Goal: Manage account settings

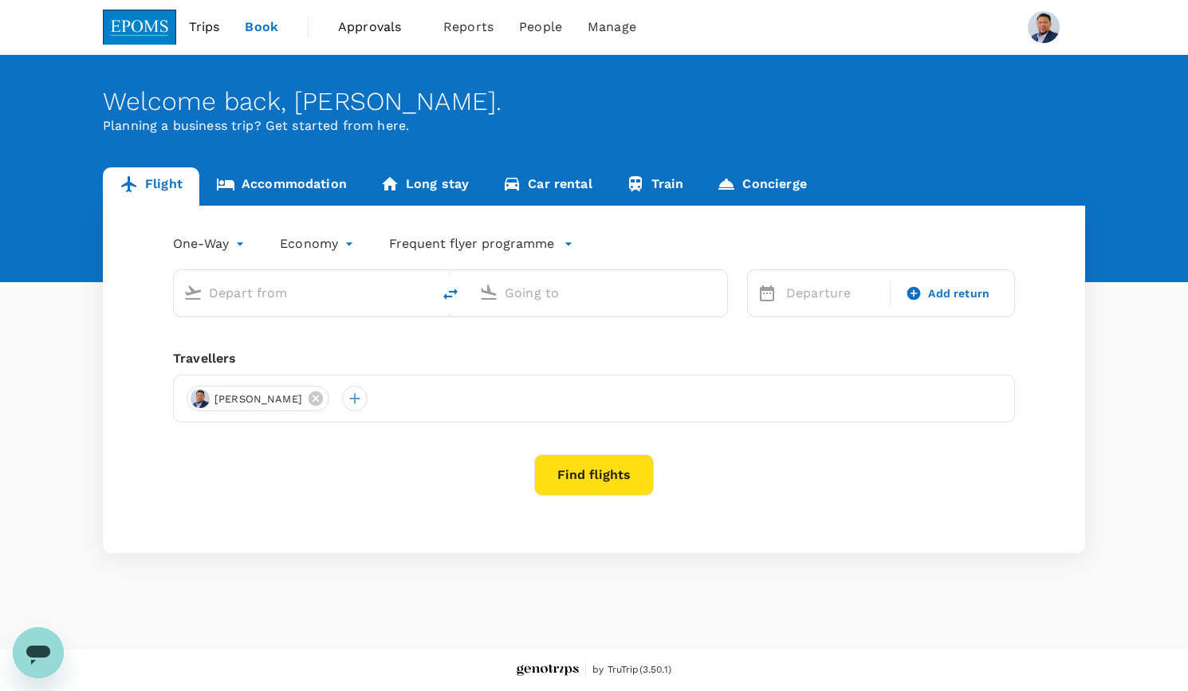
type input "roundtrip"
type input "Kuala Lumpur Intl ([GEOGRAPHIC_DATA])"
type input "Kota Kinabalu Intl (BKI)"
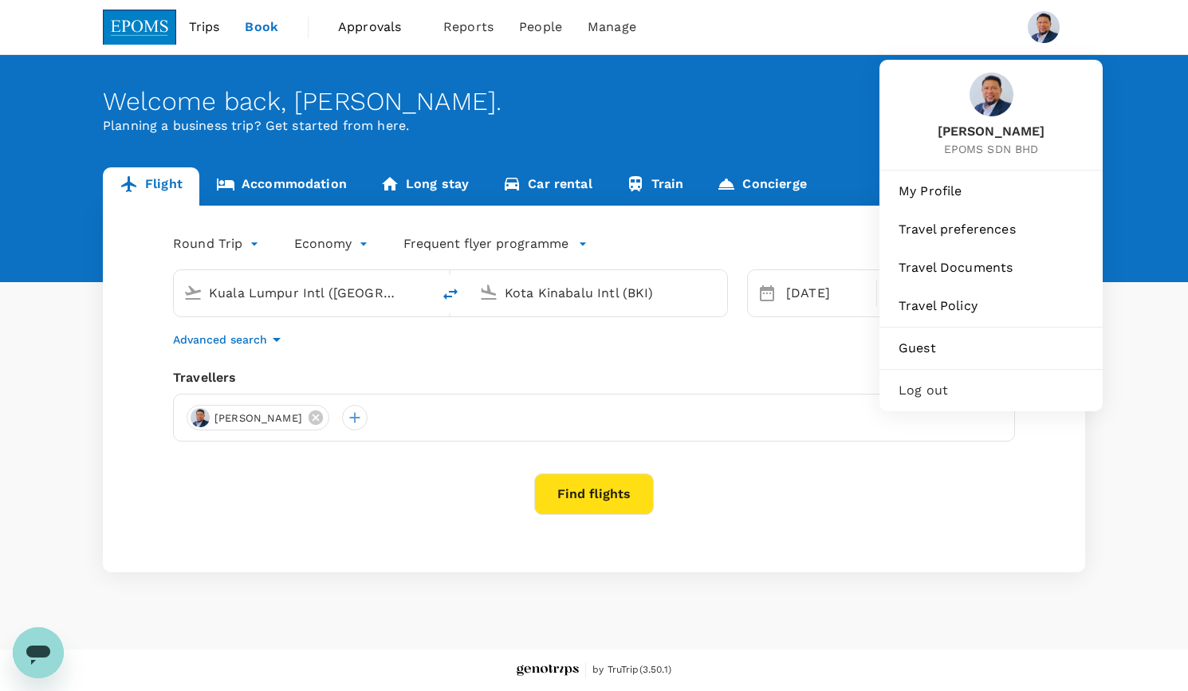
click at [1047, 36] on img at bounding box center [1044, 27] width 32 height 32
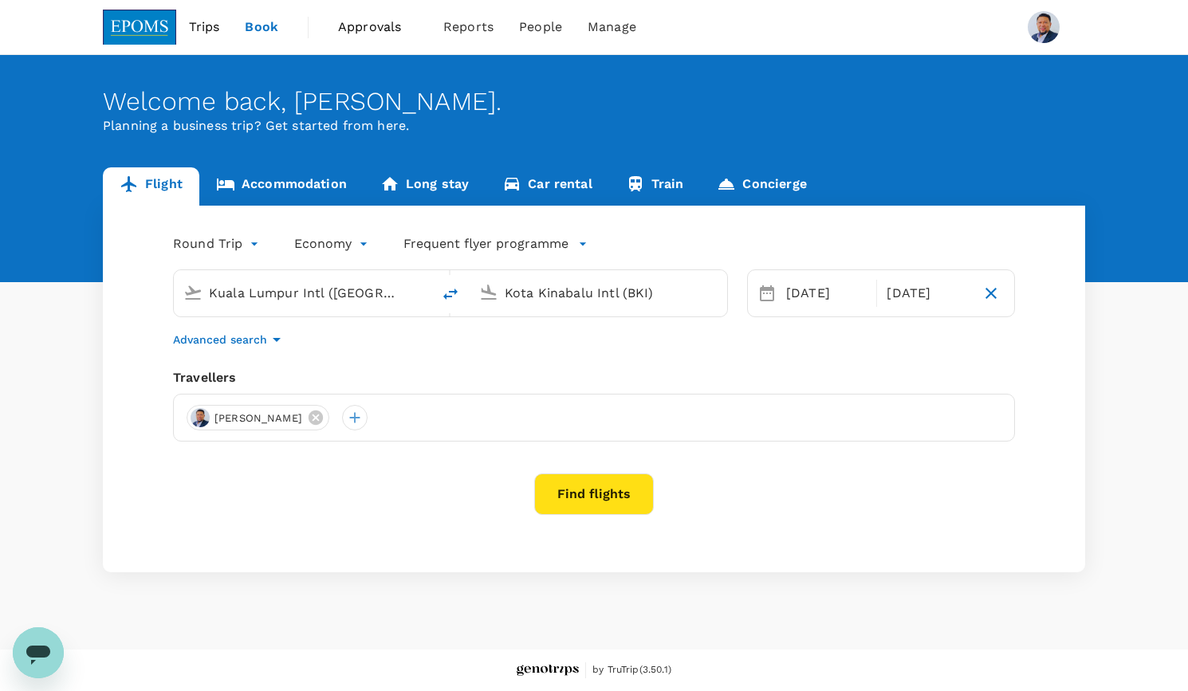
click at [1047, 36] on img at bounding box center [1044, 27] width 32 height 32
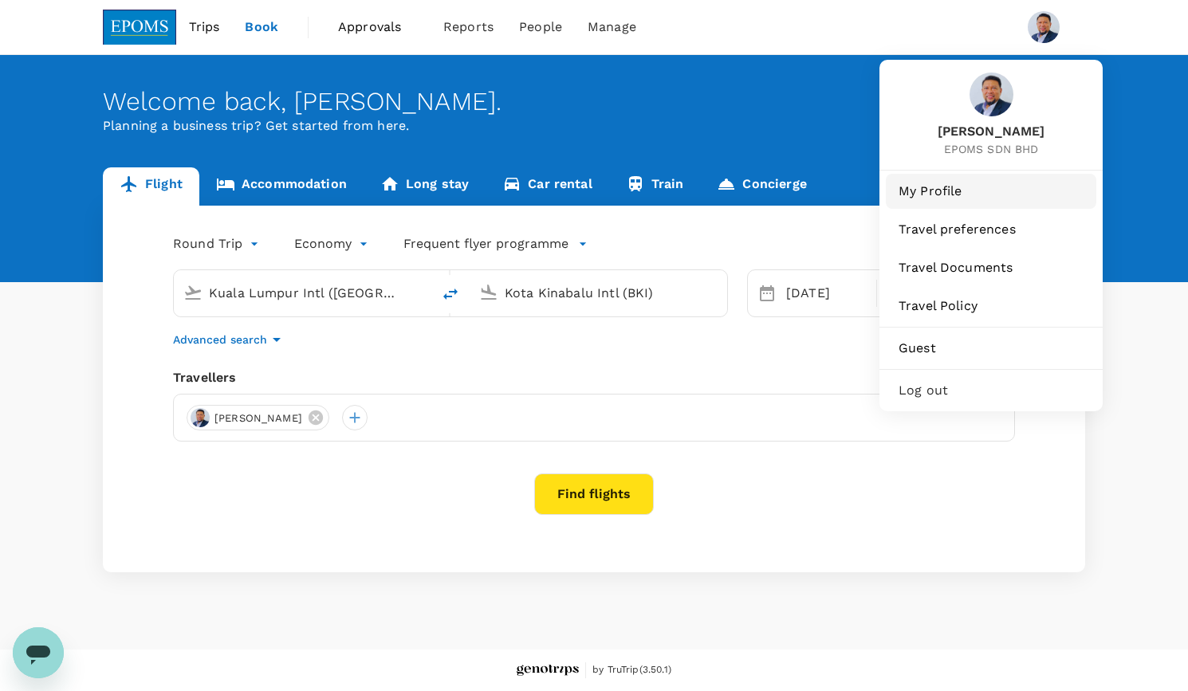
click at [978, 187] on span "My Profile" at bounding box center [991, 191] width 185 height 19
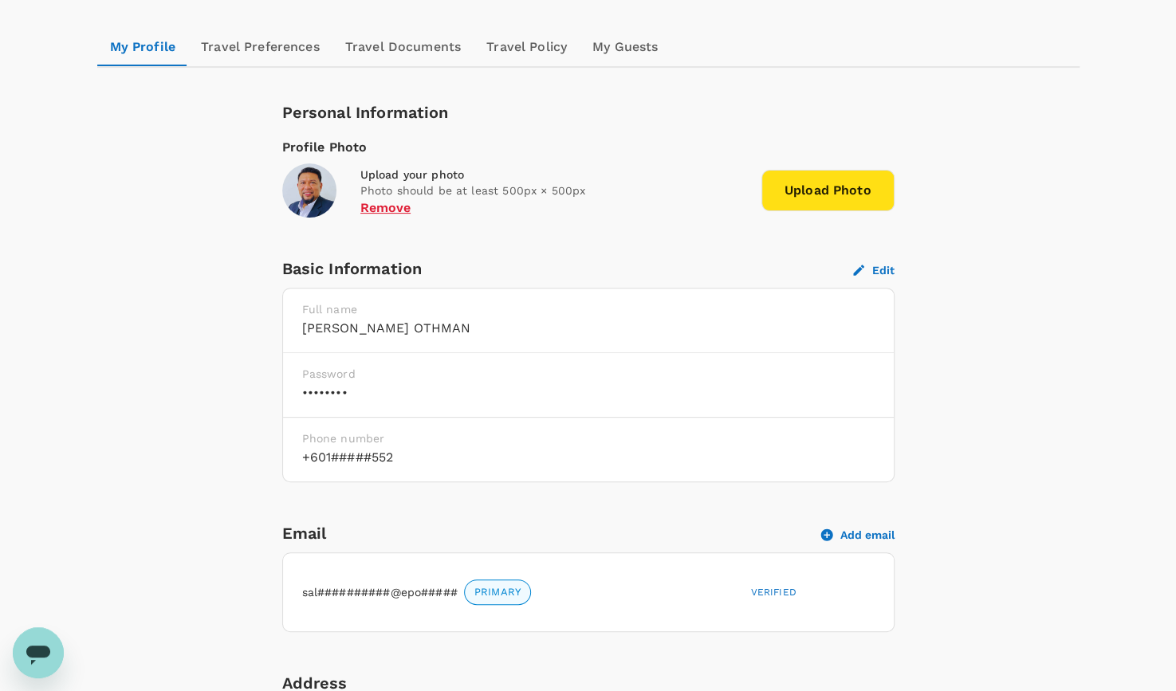
scroll to position [159, 0]
click at [284, 49] on link "Travel Preferences" at bounding box center [260, 46] width 144 height 38
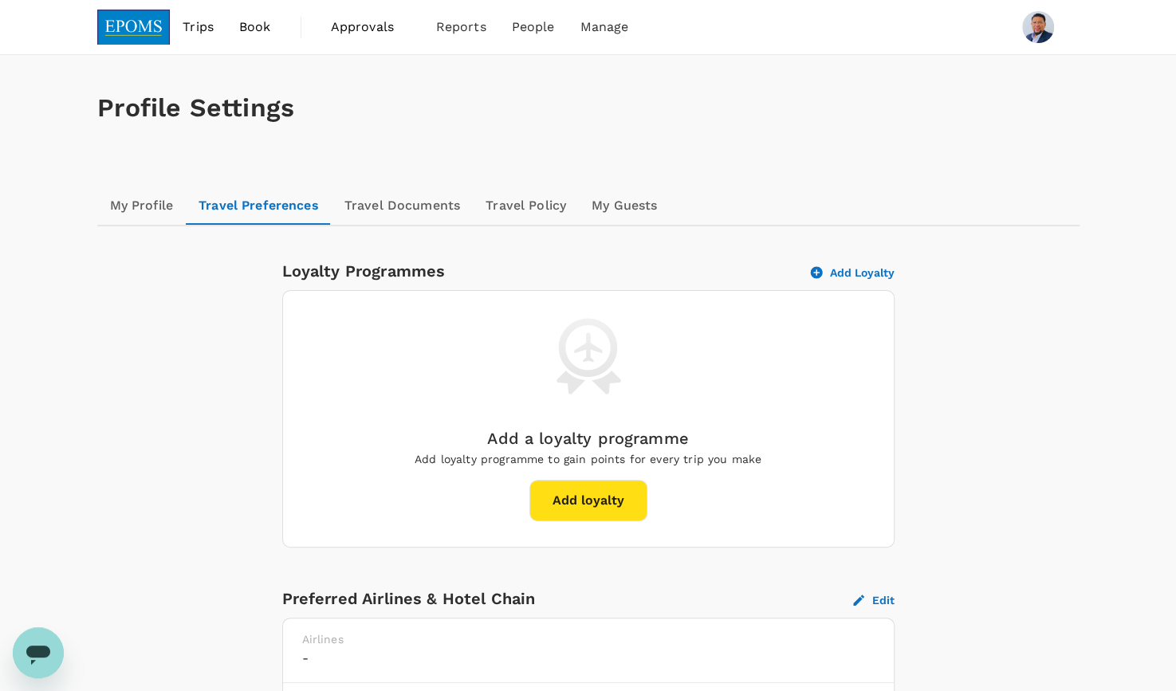
click at [406, 213] on link "Travel Documents" at bounding box center [402, 206] width 141 height 38
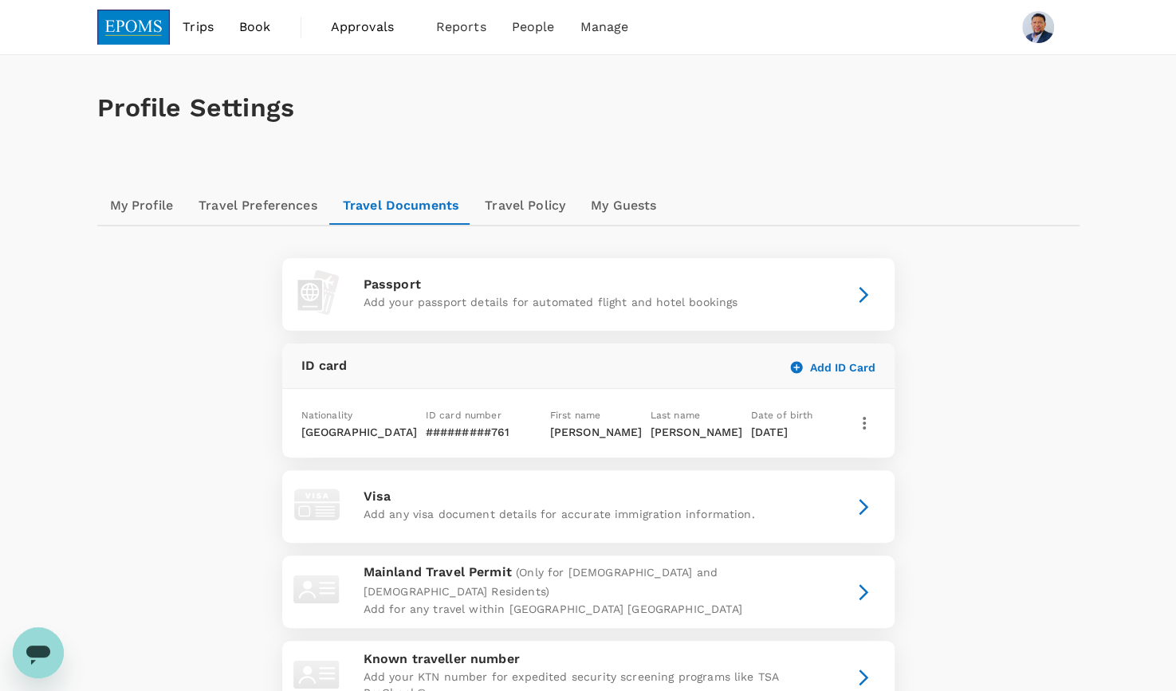
scroll to position [80, 0]
